Goal: Browse casually: Explore the website without a specific task or goal

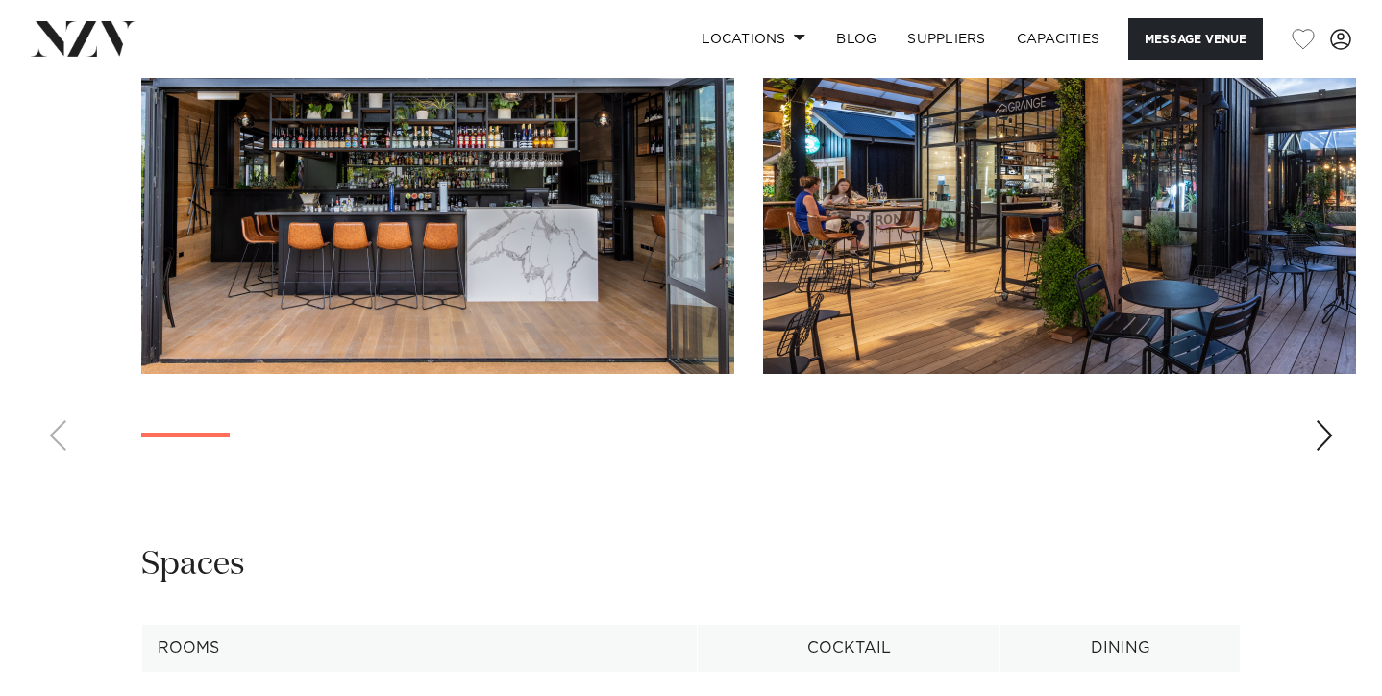
scroll to position [1726, 0]
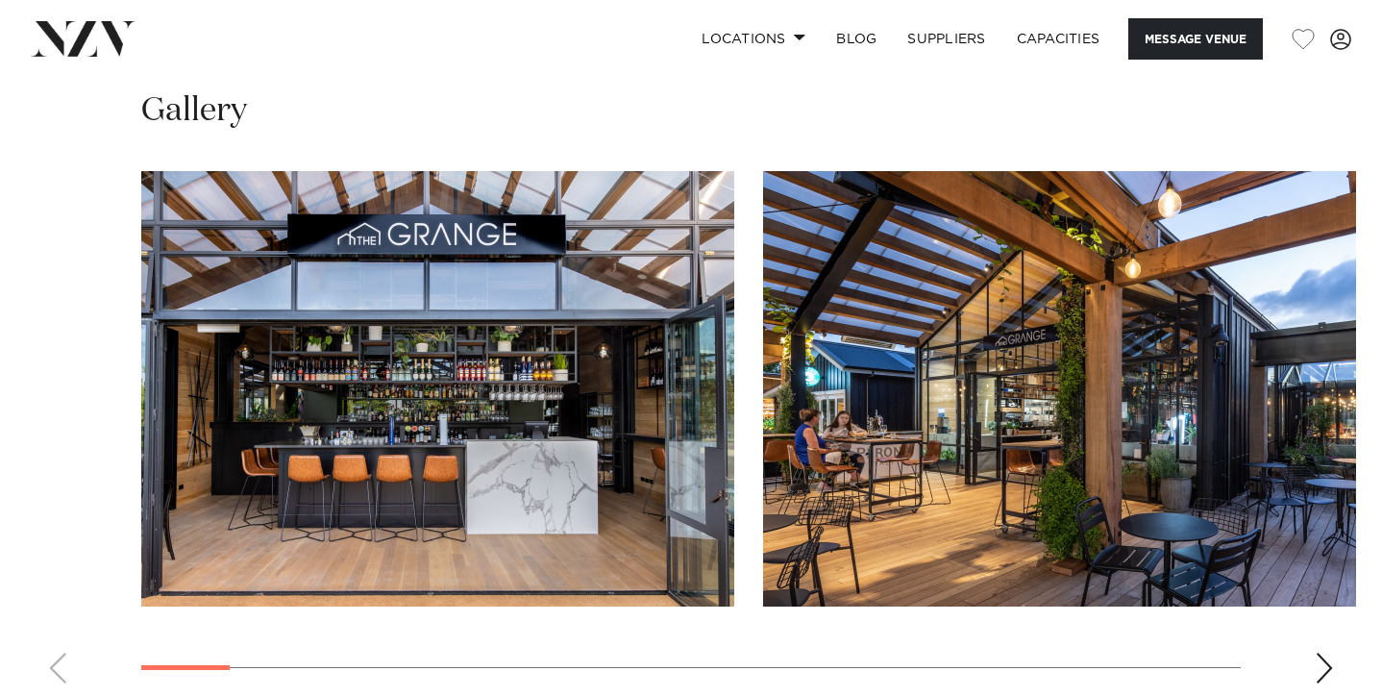
click at [1317, 652] on div "Next slide" at bounding box center [1323, 667] width 19 height 31
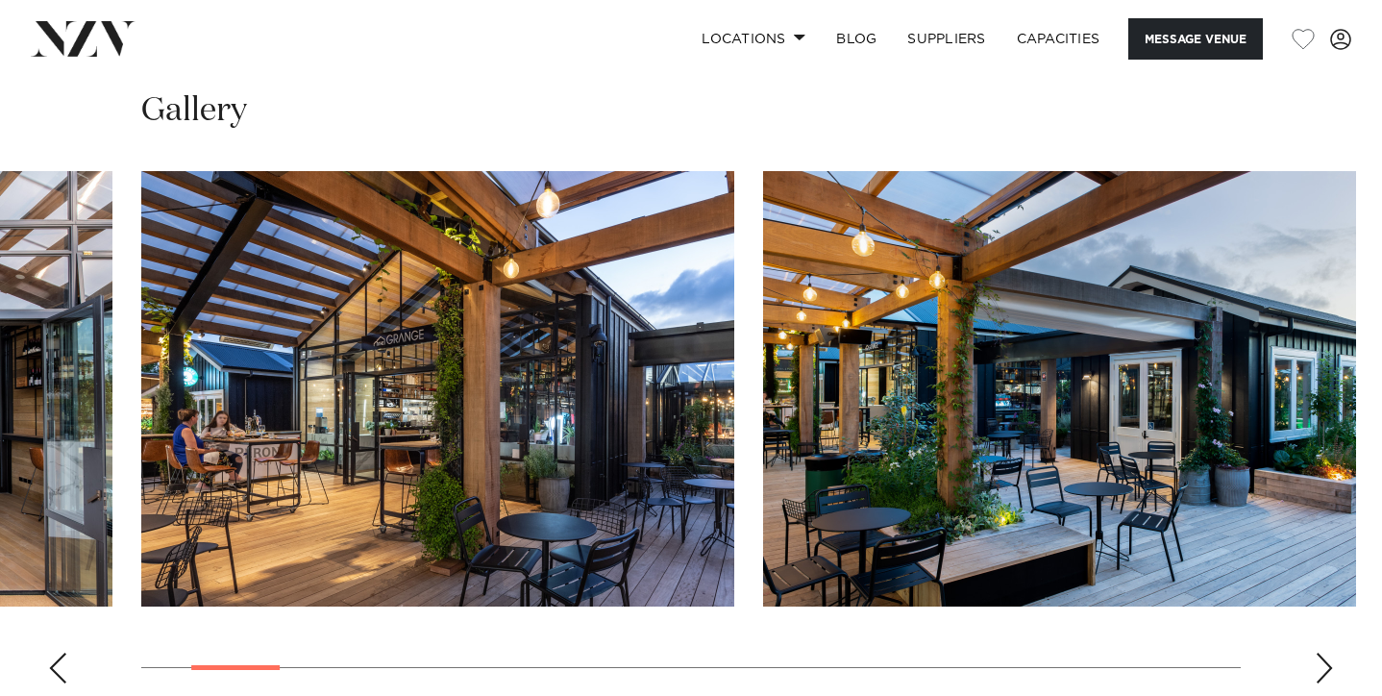
click at [1317, 652] on div "Next slide" at bounding box center [1323, 667] width 19 height 31
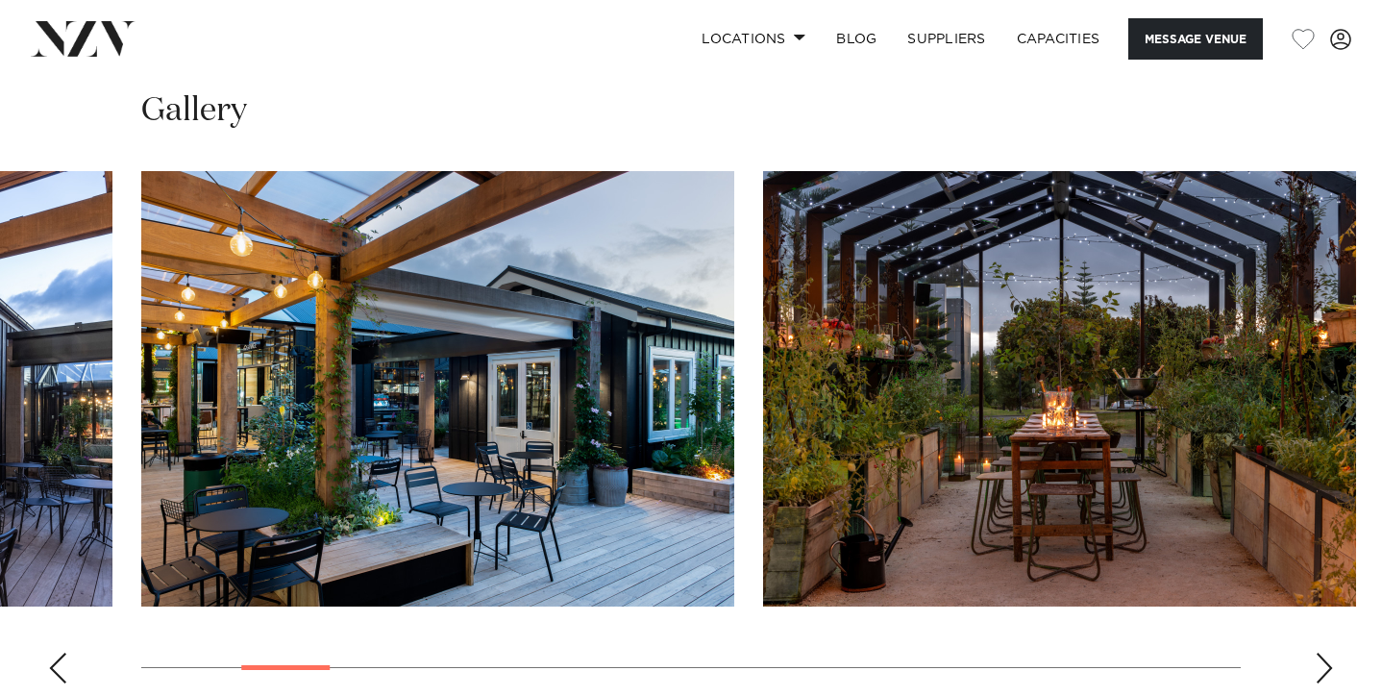
click at [1317, 652] on div "Next slide" at bounding box center [1323, 667] width 19 height 31
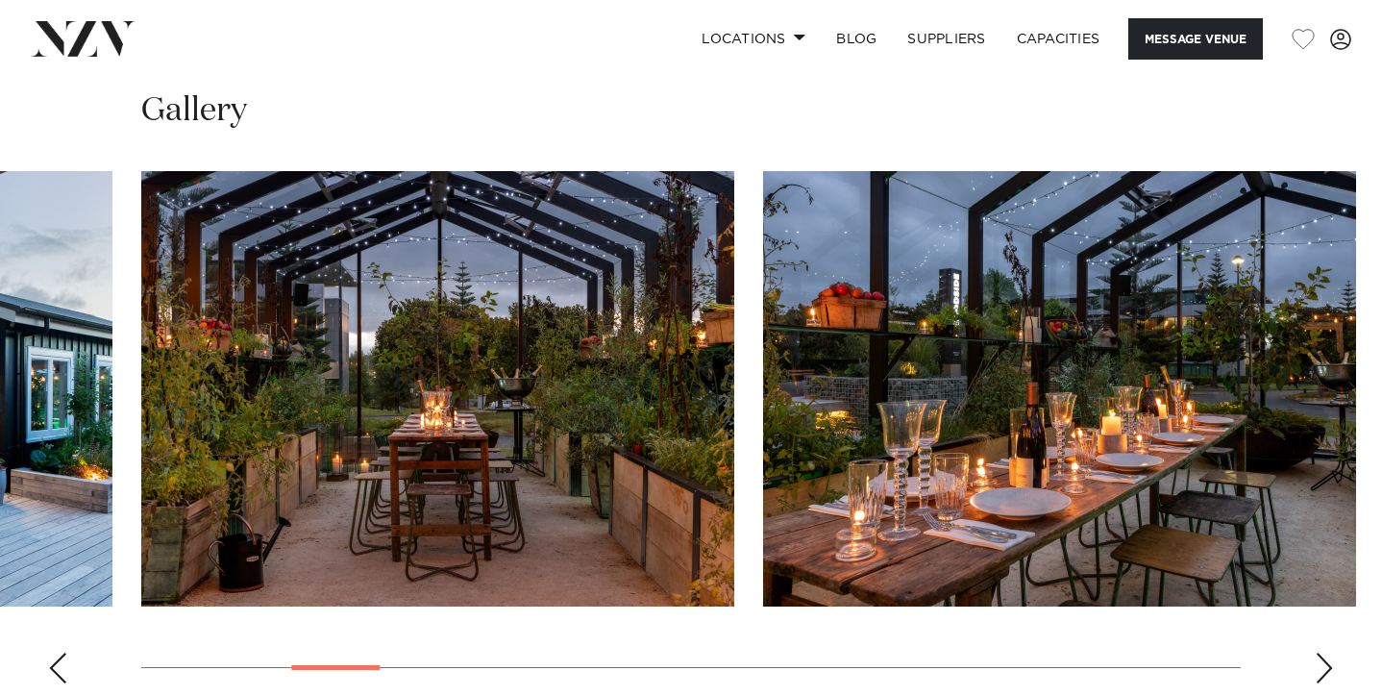
click at [1317, 652] on div "Next slide" at bounding box center [1323, 667] width 19 height 31
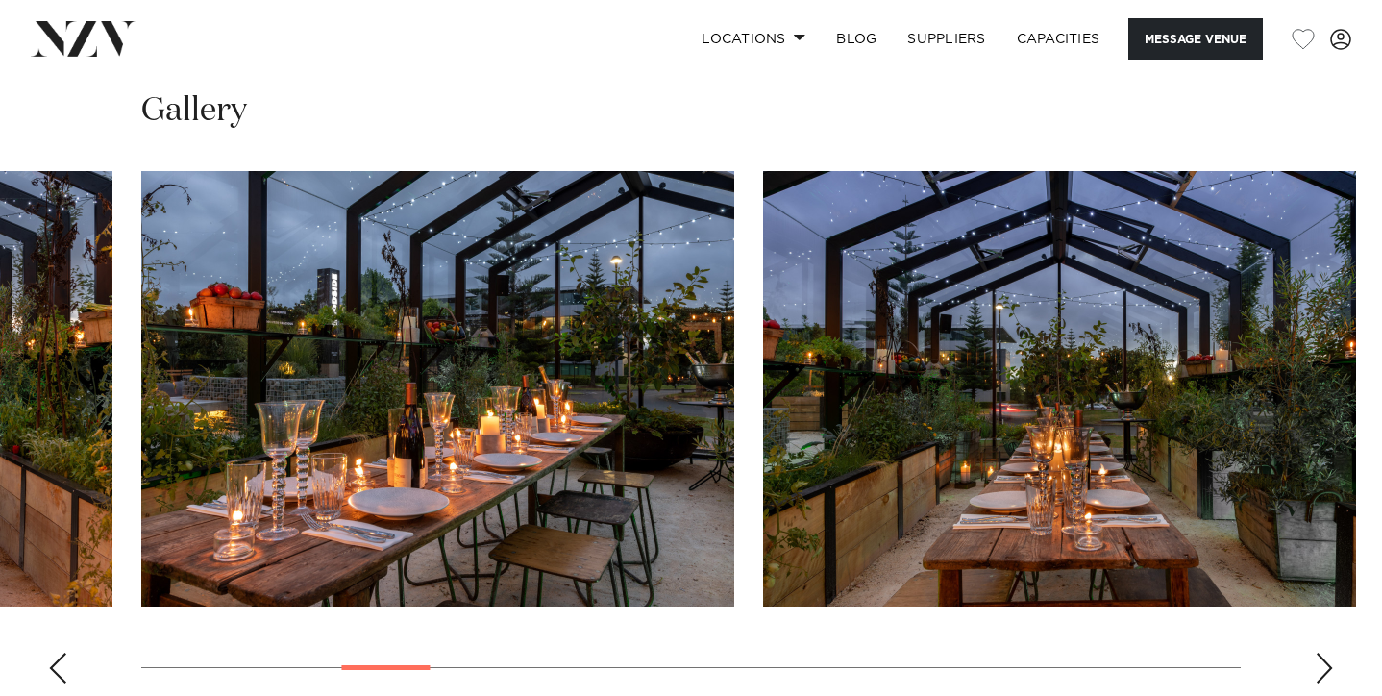
click at [1316, 652] on div "Next slide" at bounding box center [1323, 667] width 19 height 31
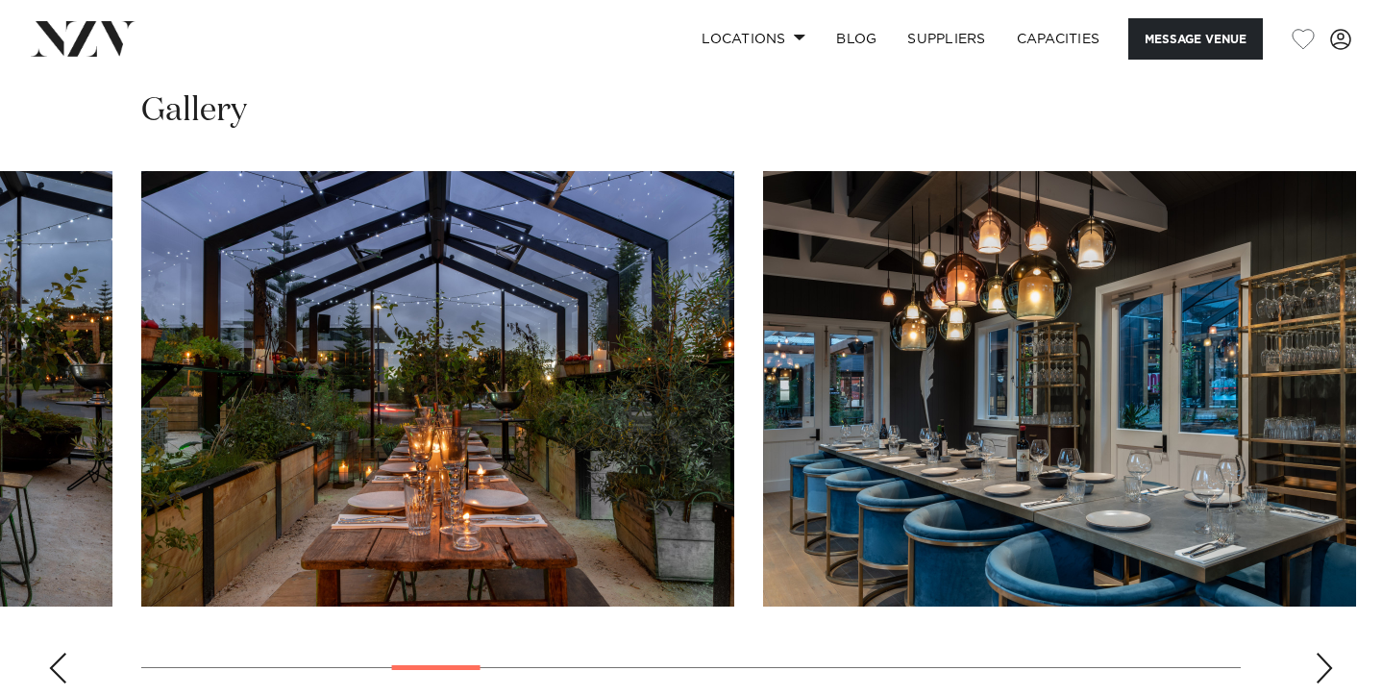
click at [1316, 652] on div "Next slide" at bounding box center [1323, 667] width 19 height 31
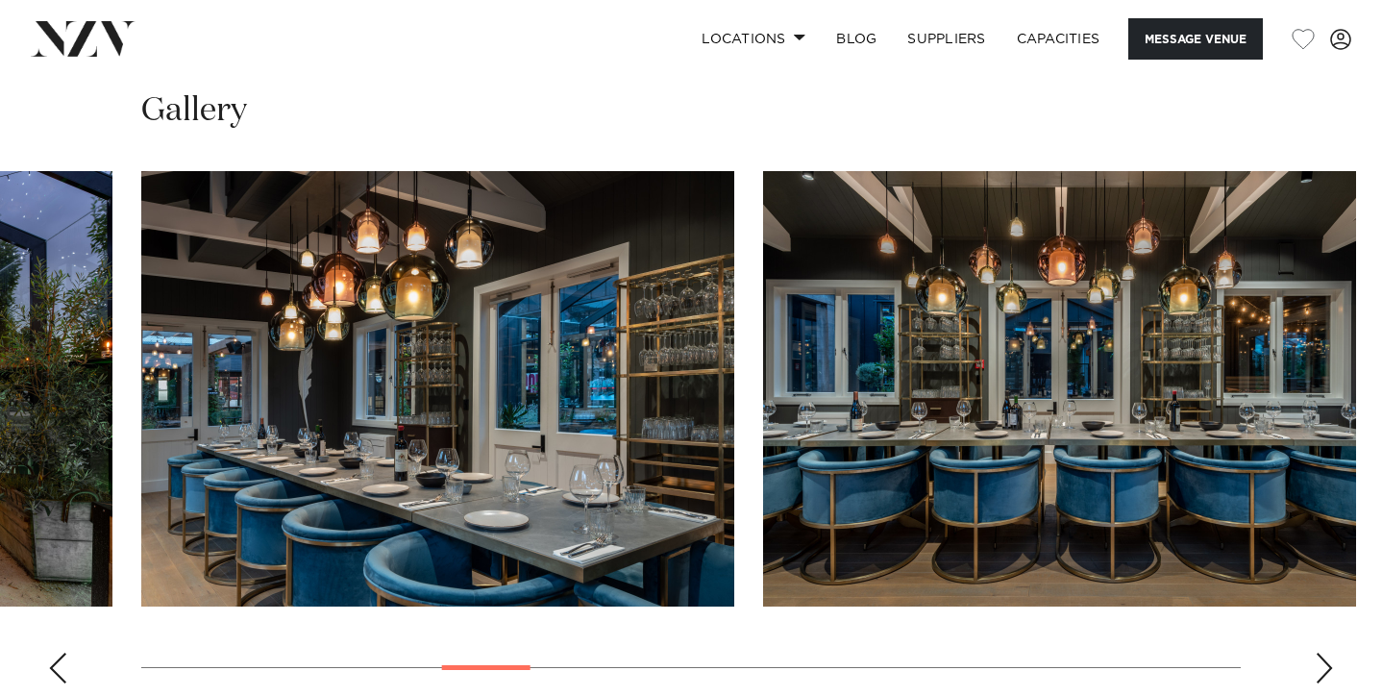
click at [1316, 652] on div "Next slide" at bounding box center [1323, 667] width 19 height 31
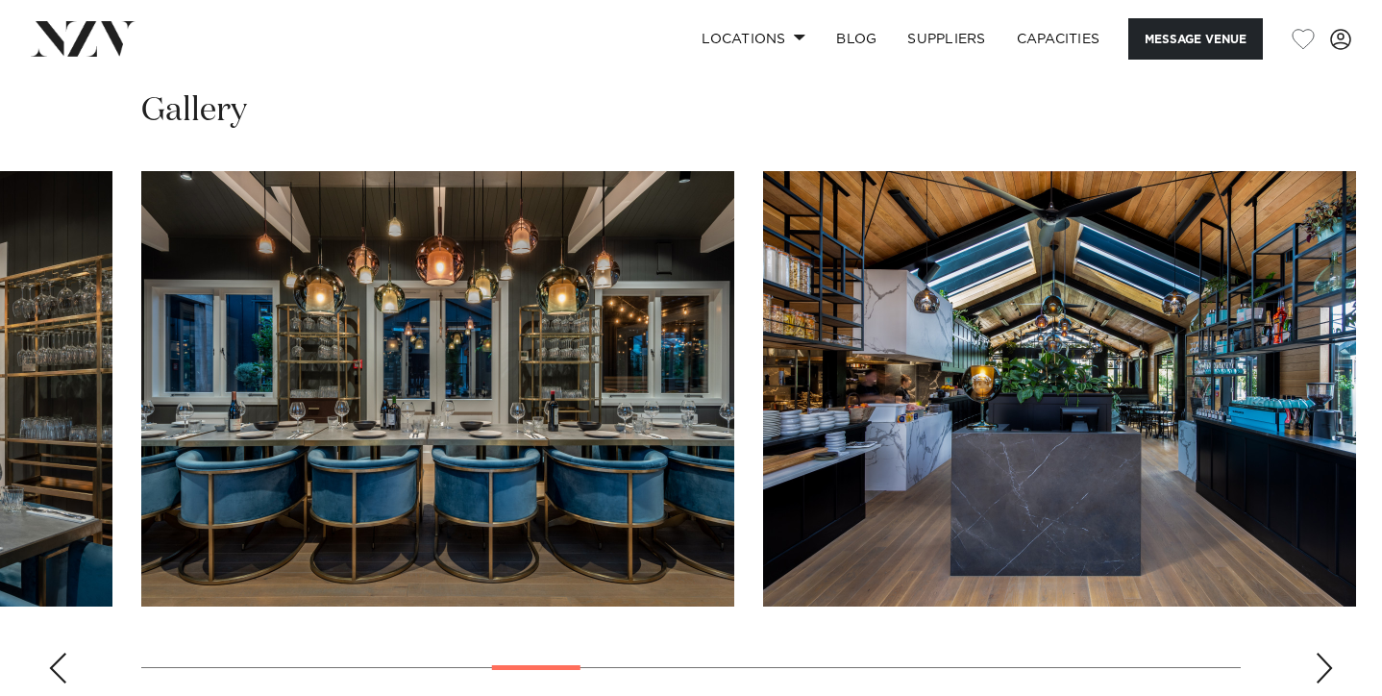
click at [1316, 652] on div "Next slide" at bounding box center [1323, 667] width 19 height 31
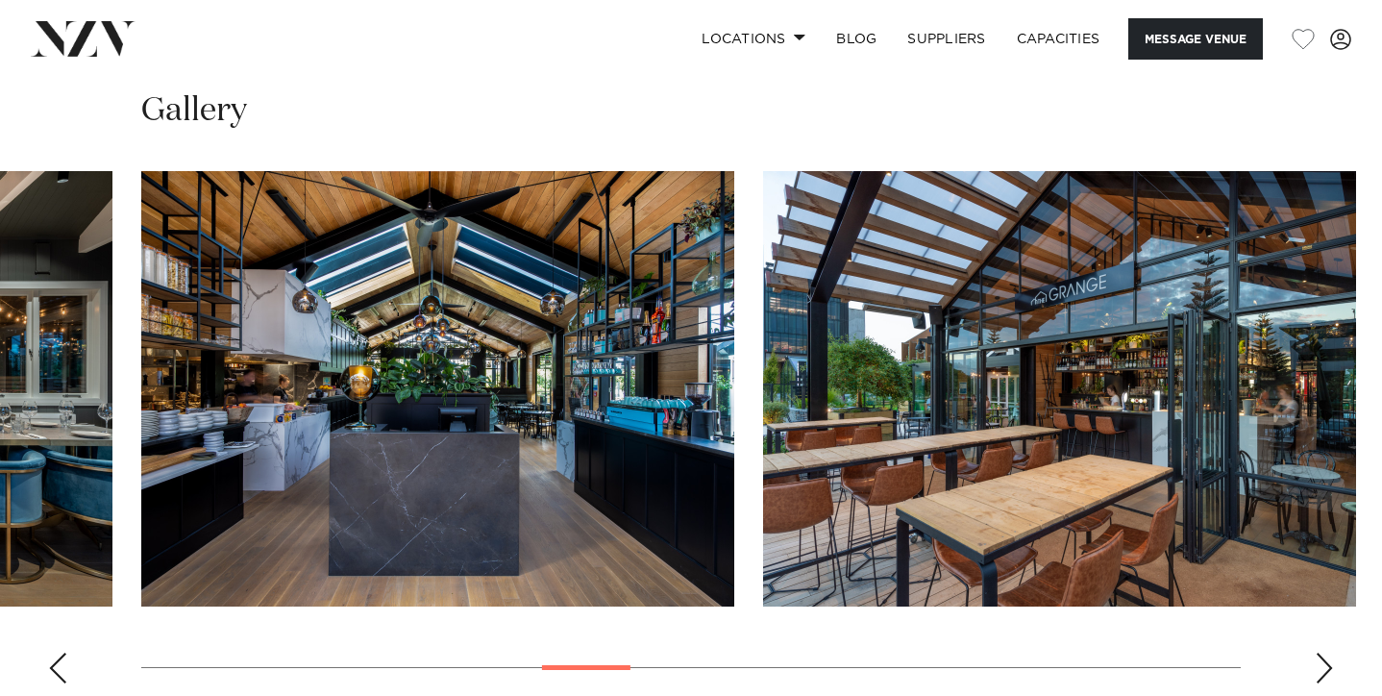
click at [1316, 652] on div "Next slide" at bounding box center [1323, 667] width 19 height 31
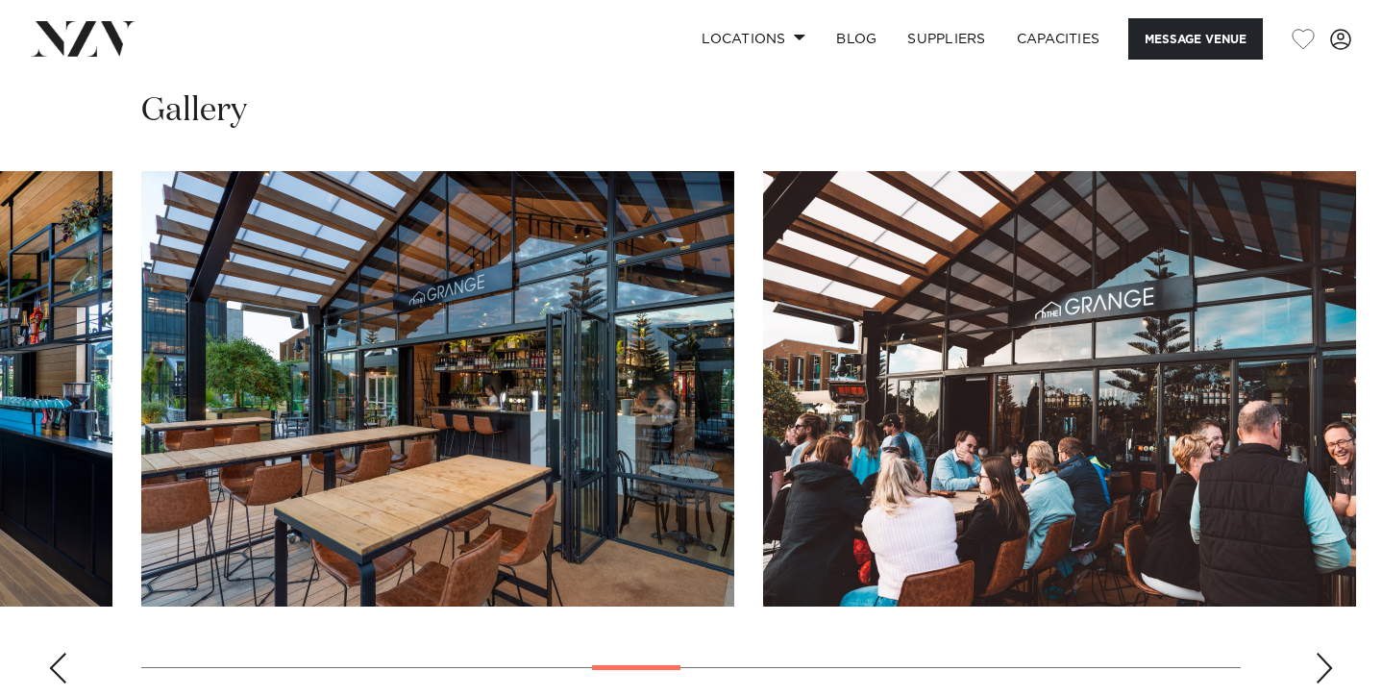
click at [1316, 652] on div "Next slide" at bounding box center [1323, 667] width 19 height 31
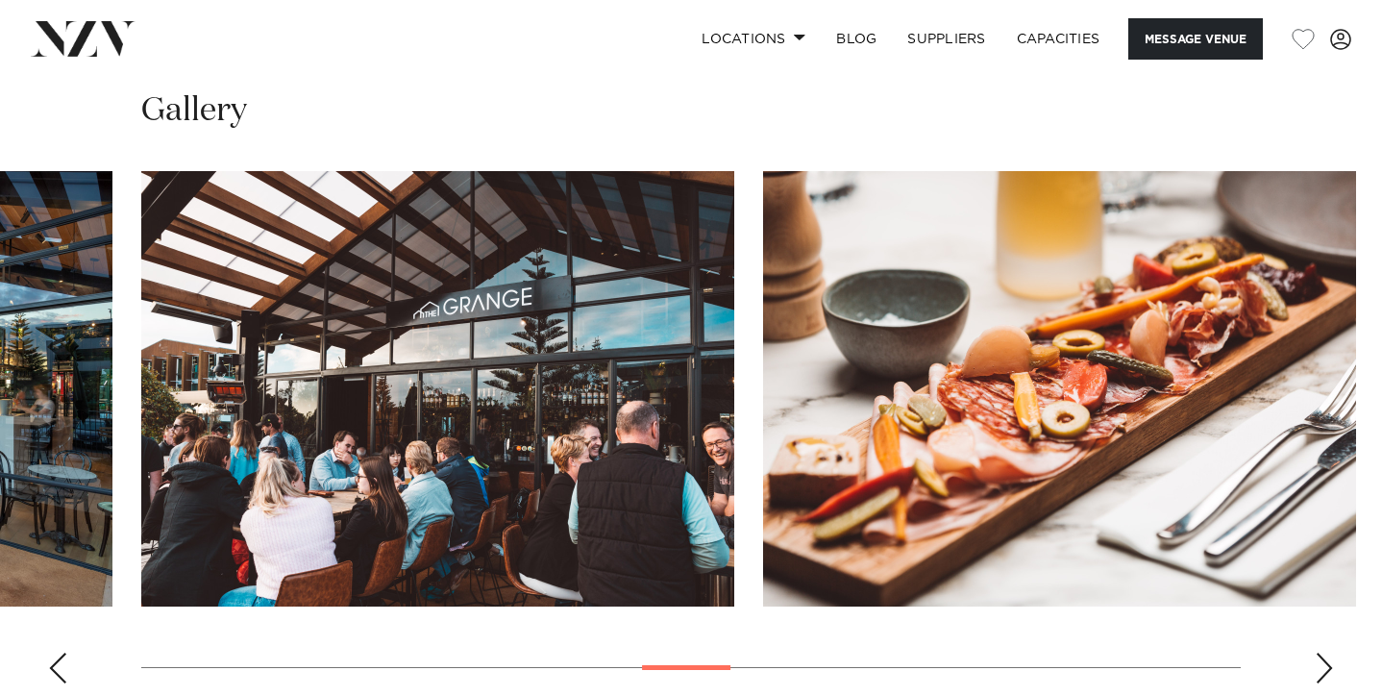
click at [1316, 652] on div "Next slide" at bounding box center [1323, 667] width 19 height 31
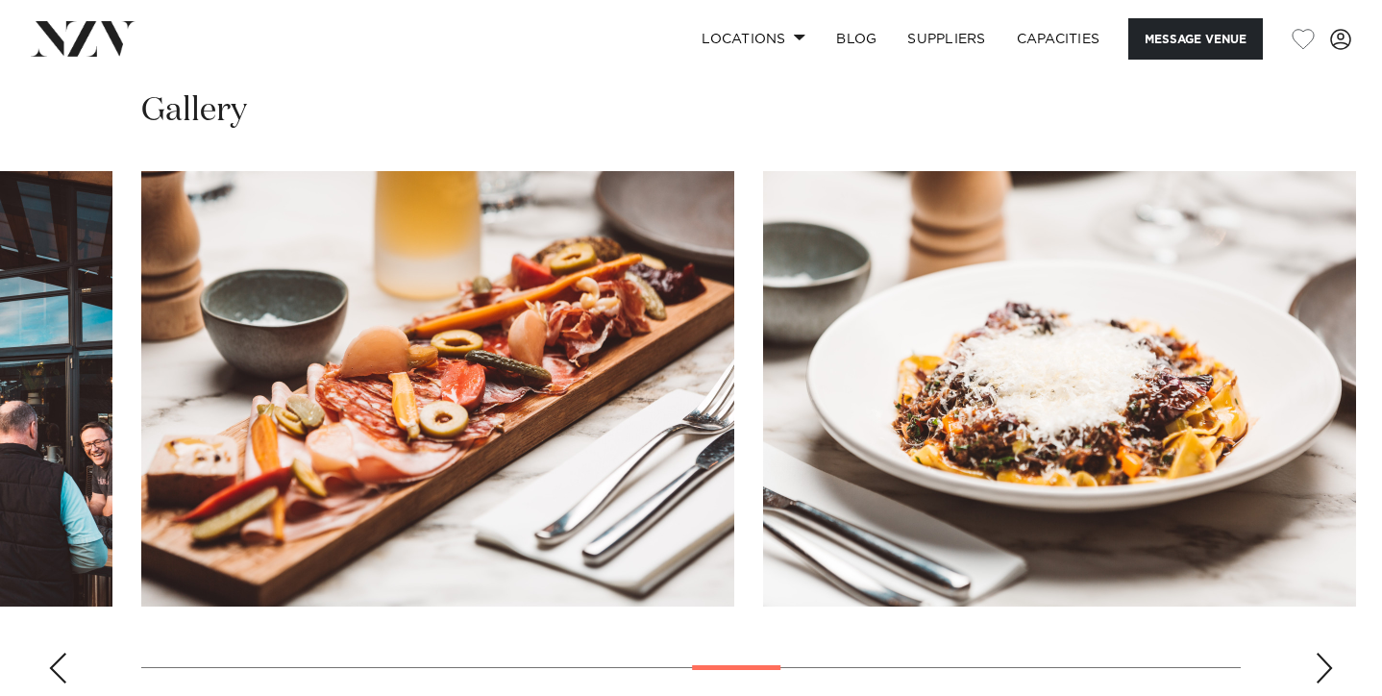
click at [1316, 652] on div "Next slide" at bounding box center [1323, 667] width 19 height 31
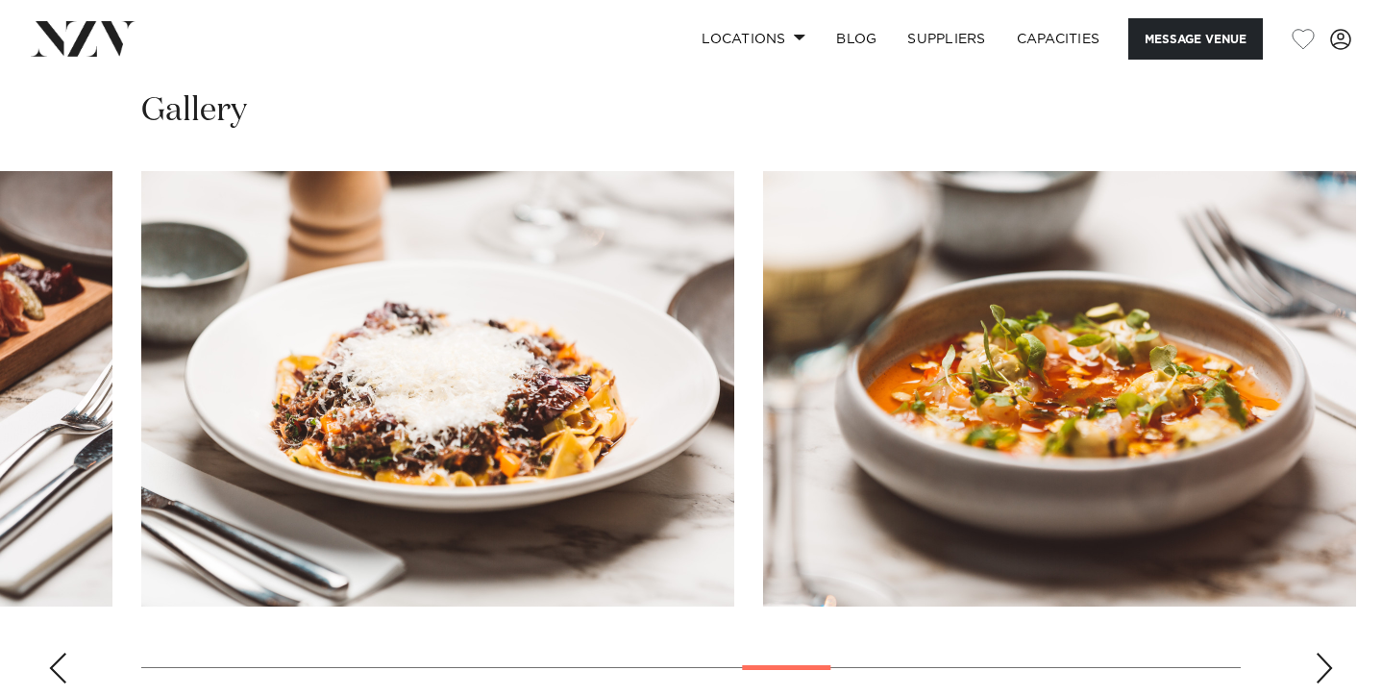
click at [1316, 652] on div "Next slide" at bounding box center [1323, 667] width 19 height 31
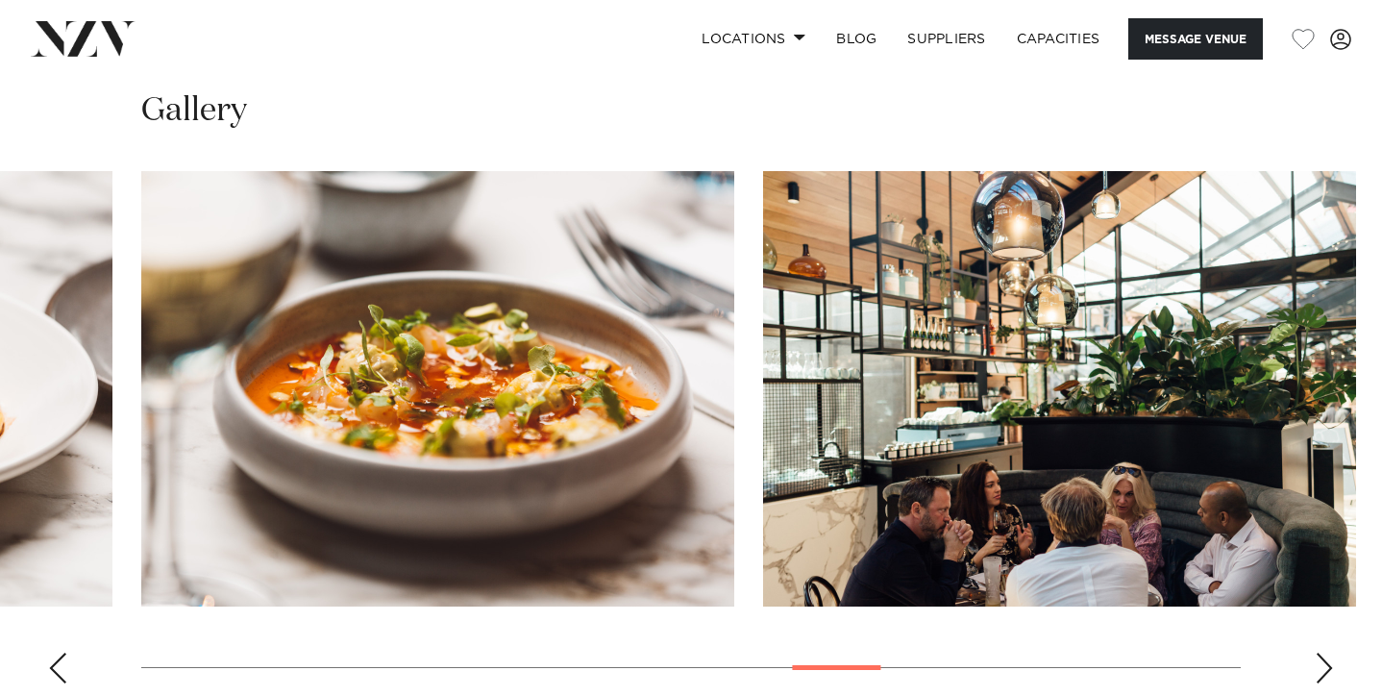
click at [1316, 652] on div "Next slide" at bounding box center [1323, 667] width 19 height 31
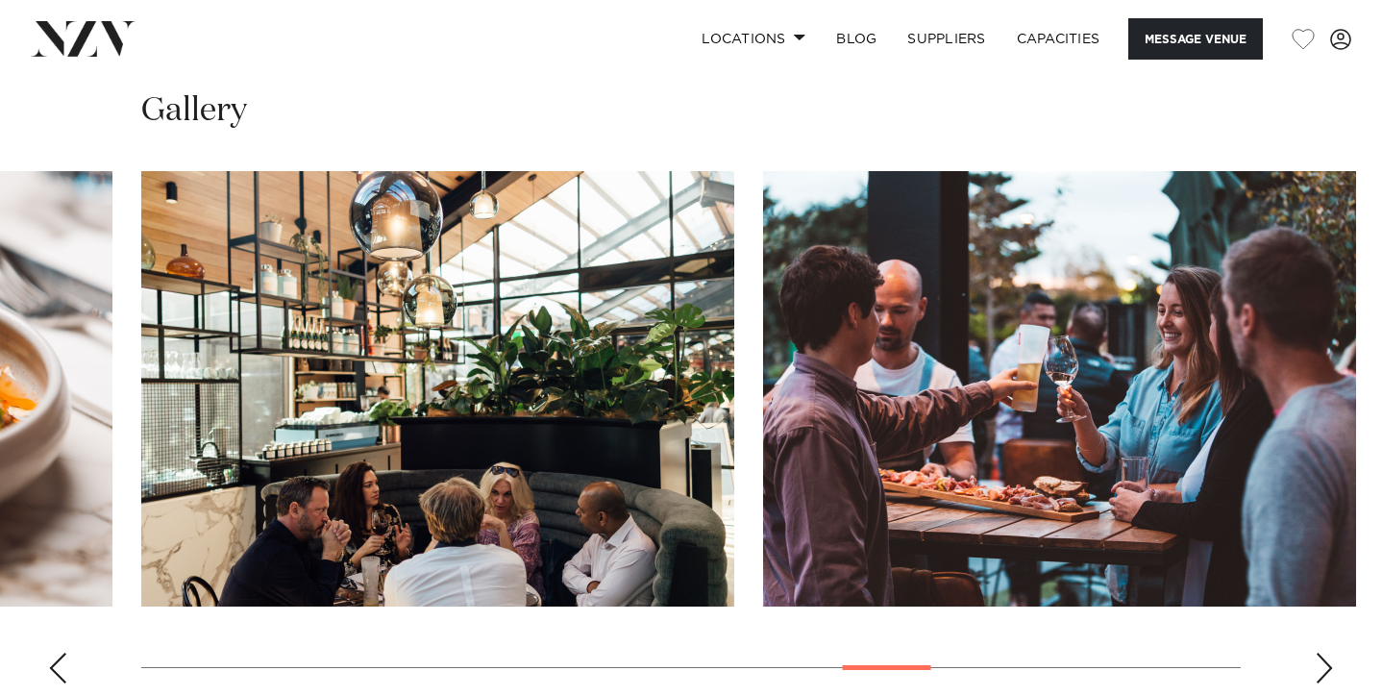
click at [1316, 652] on div "Next slide" at bounding box center [1323, 667] width 19 height 31
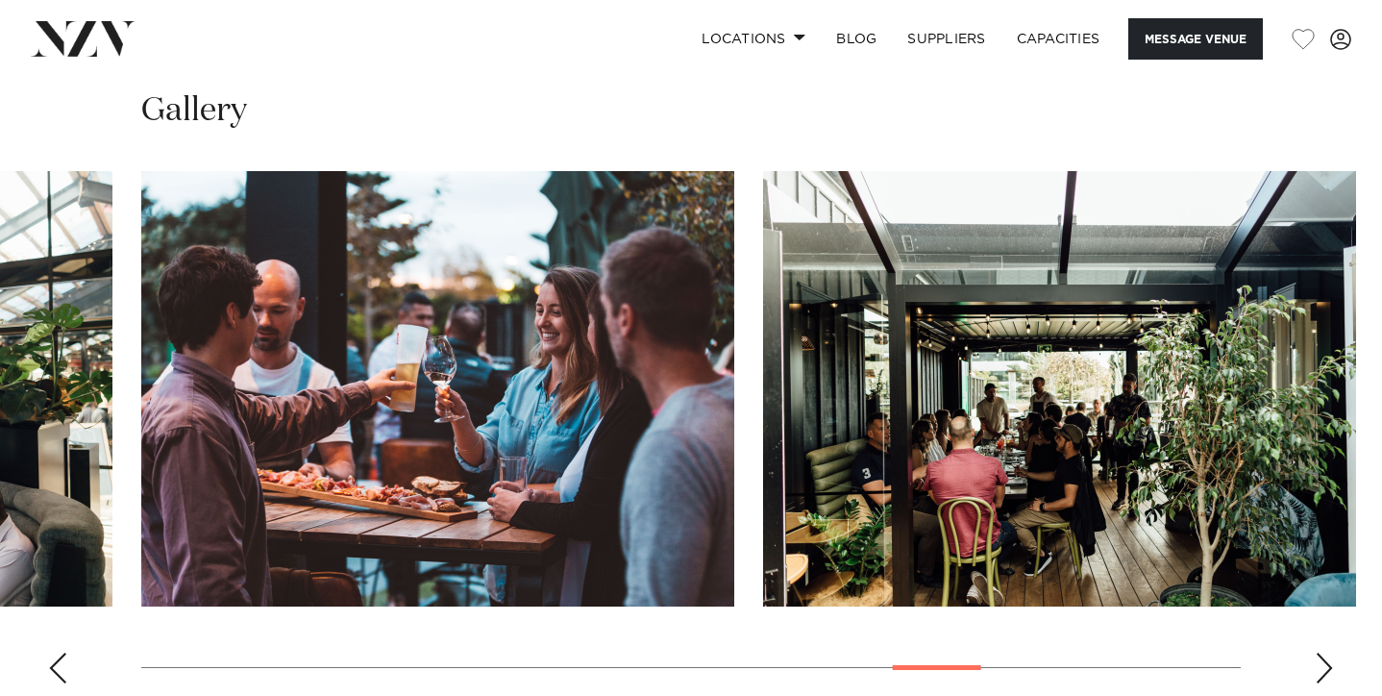
click at [1316, 652] on div "Next slide" at bounding box center [1323, 667] width 19 height 31
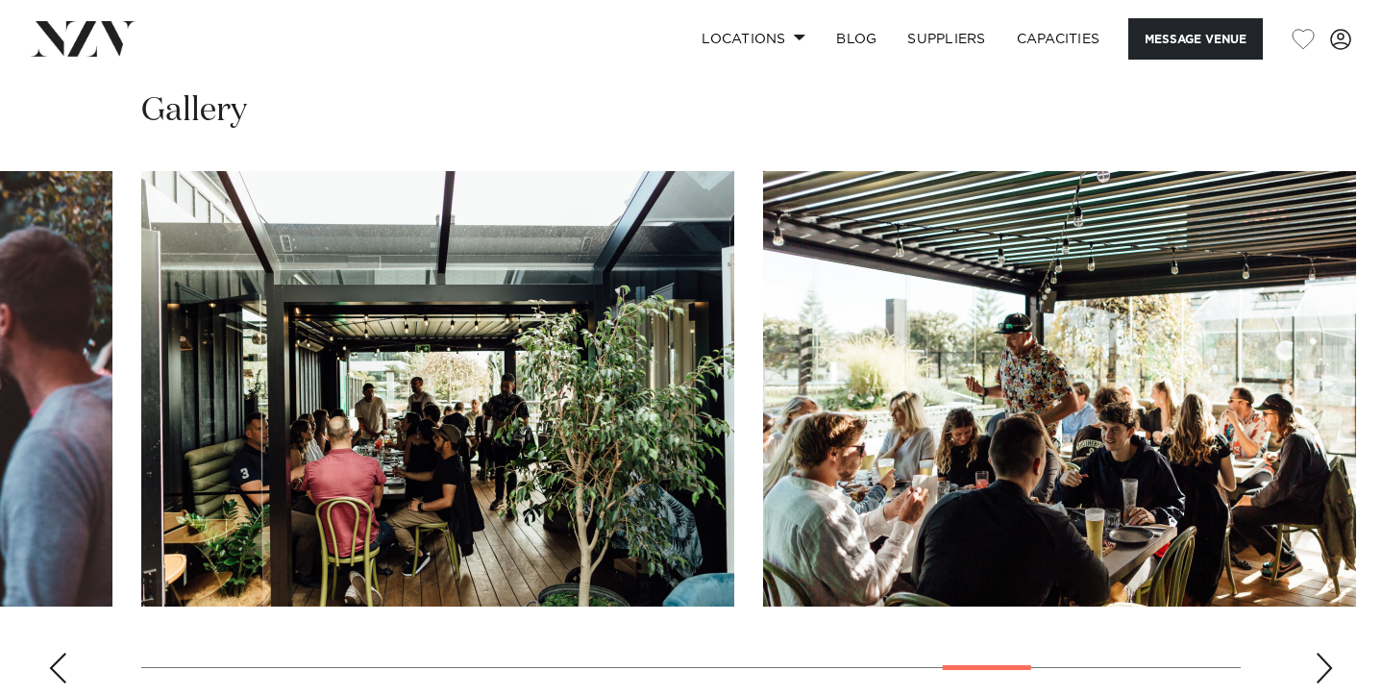
click at [1329, 650] on swiper-container at bounding box center [691, 434] width 1382 height 527
click at [1309, 608] on swiper-container at bounding box center [691, 434] width 1382 height 527
click at [1313, 626] on swiper-container at bounding box center [691, 434] width 1382 height 527
click at [1327, 652] on div "Next slide" at bounding box center [1323, 667] width 19 height 31
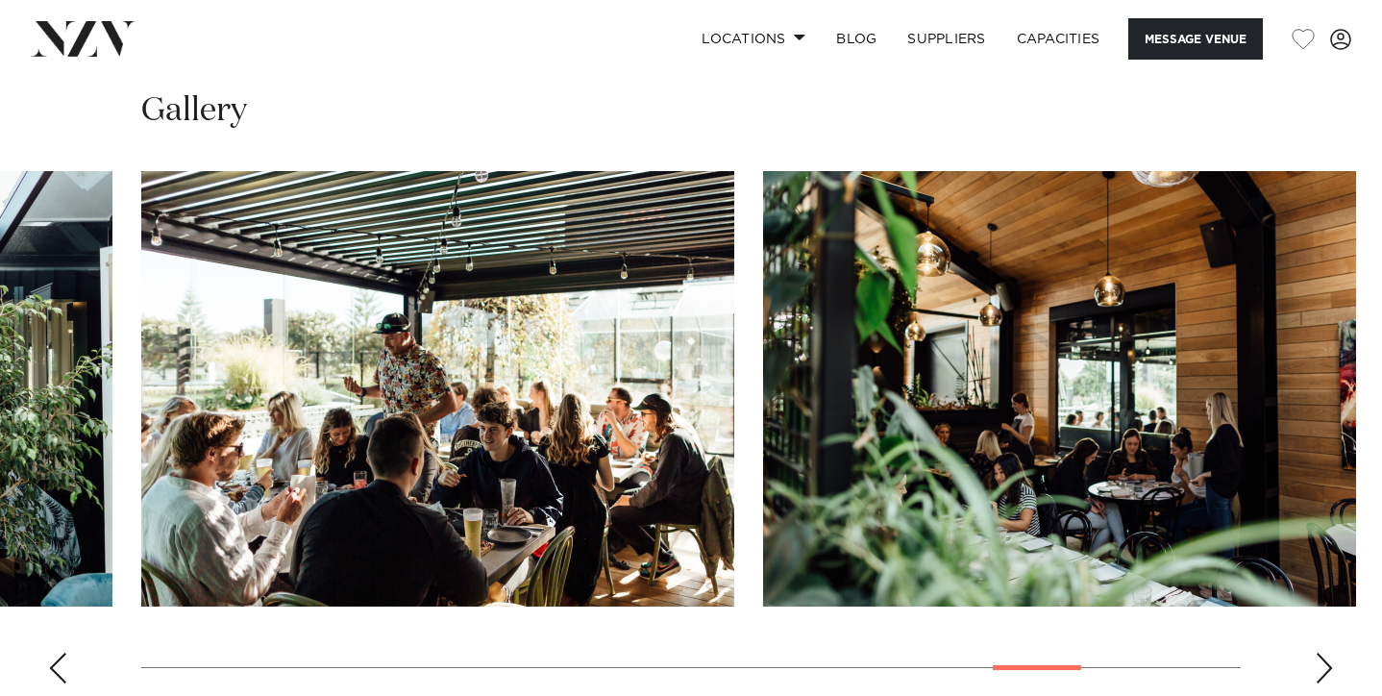
click at [1327, 652] on div "Next slide" at bounding box center [1323, 667] width 19 height 31
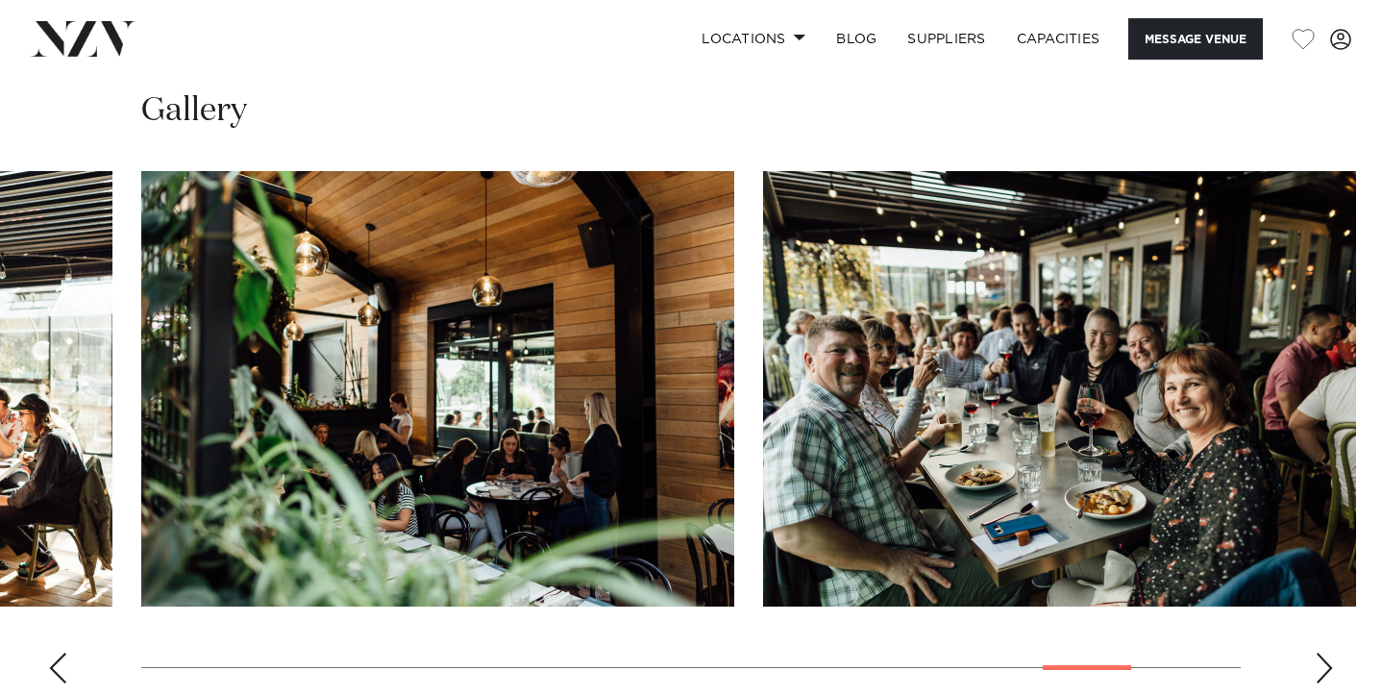
click at [1326, 652] on div "Next slide" at bounding box center [1323, 667] width 19 height 31
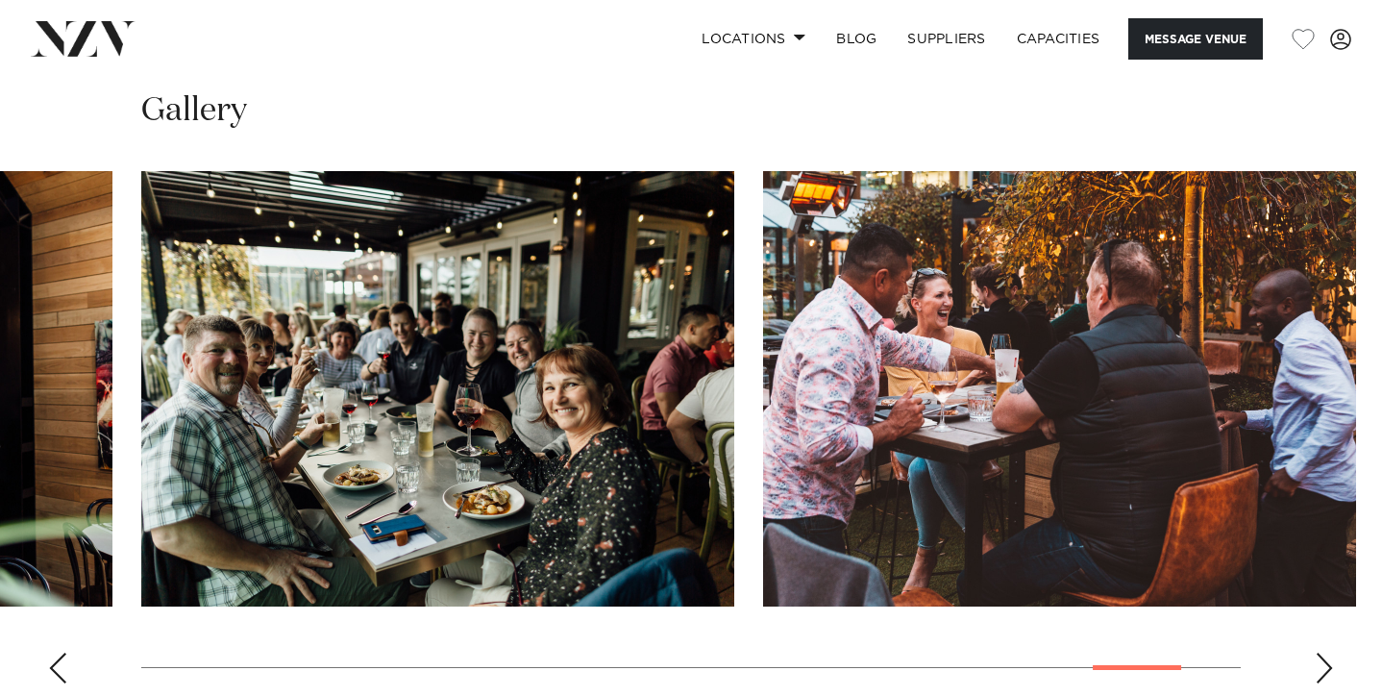
click at [1326, 652] on div "Next slide" at bounding box center [1323, 667] width 19 height 31
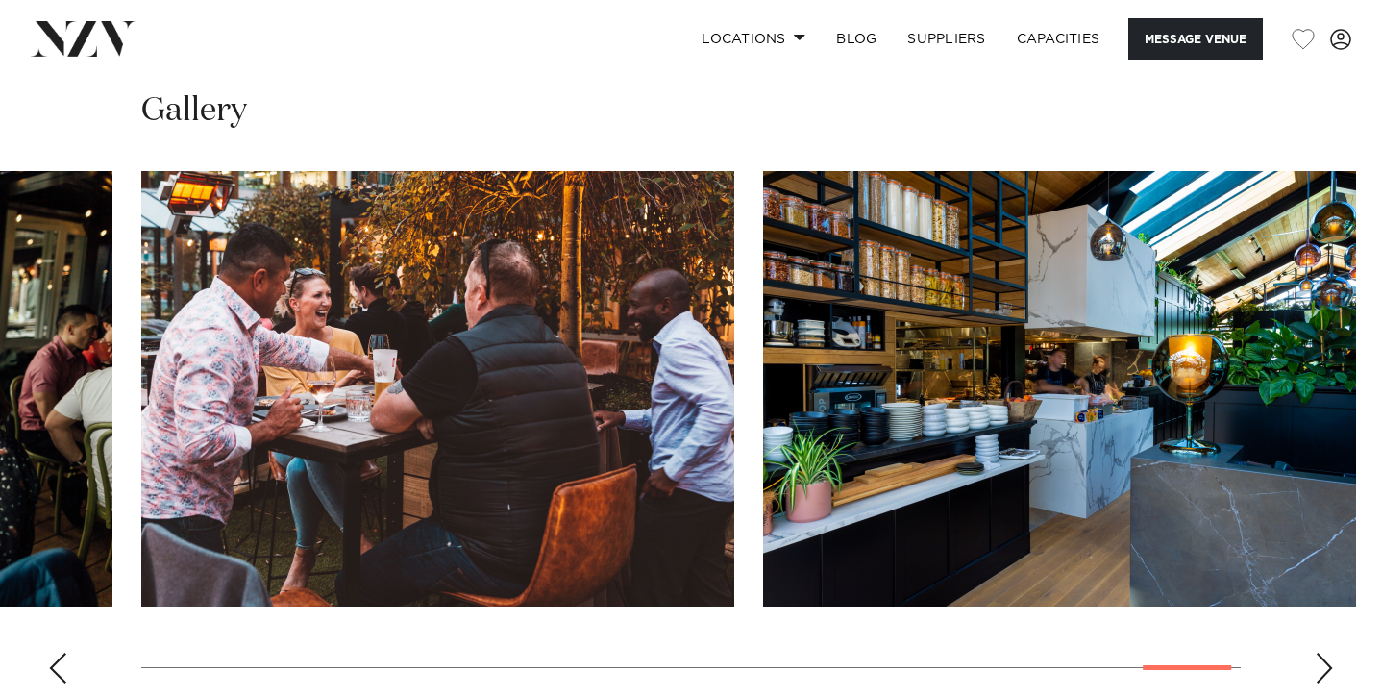
click at [1326, 652] on div "Next slide" at bounding box center [1323, 667] width 19 height 31
